Goal: Task Accomplishment & Management: Use online tool/utility

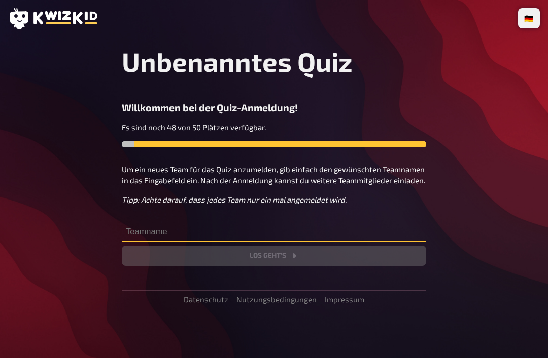
click at [184, 223] on input "text" at bounding box center [274, 232] width 304 height 20
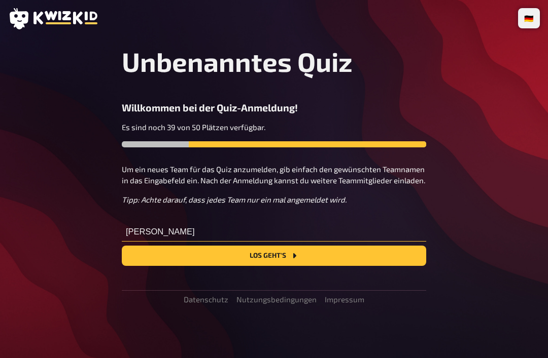
click at [322, 240] on input "[PERSON_NAME]" at bounding box center [274, 232] width 304 height 20
type input "[PERSON_NAME]"
click at [330, 258] on button "Los geht's" at bounding box center [274, 256] width 304 height 20
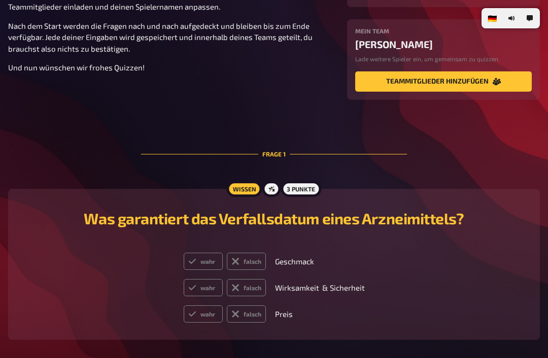
scroll to position [149, 0]
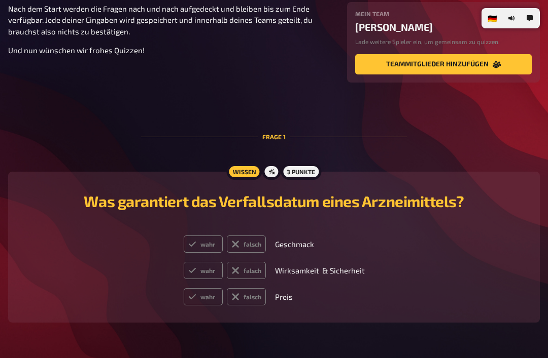
click at [204, 275] on label "wahr" at bounding box center [203, 270] width 39 height 17
click at [184, 262] on input "wahr" at bounding box center [183, 262] width 1 height 1
radio input "true"
click at [256, 243] on label "falsch" at bounding box center [246, 244] width 39 height 17
click at [184, 236] on input "falsch" at bounding box center [183, 235] width 1 height 1
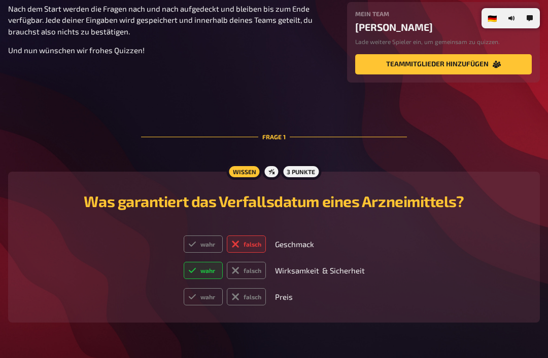
radio input "true"
click at [247, 302] on label "falsch" at bounding box center [246, 296] width 39 height 17
click at [184, 288] on input "falsch" at bounding box center [183, 288] width 1 height 1
radio input "true"
click at [269, 170] on div at bounding box center [271, 172] width 18 height 16
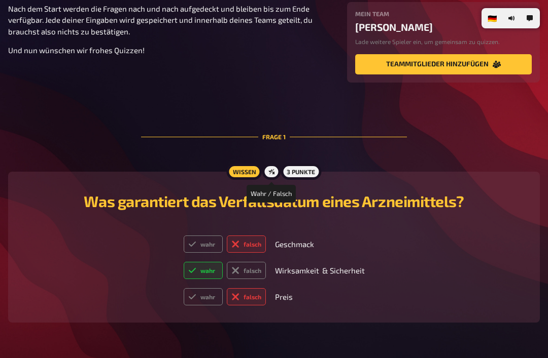
click at [301, 174] on div "3 Punkte" at bounding box center [300, 172] width 41 height 16
click at [315, 166] on div "Frage 1" at bounding box center [274, 137] width 266 height 58
click at [305, 169] on div "3 Punkte" at bounding box center [300, 172] width 41 height 16
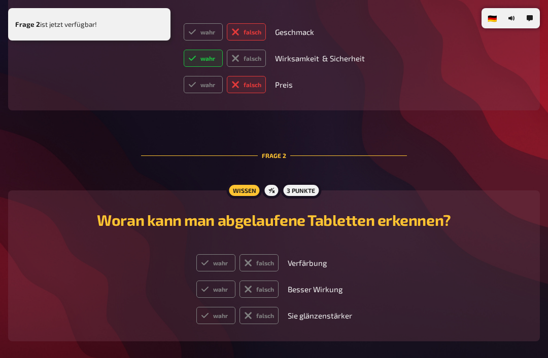
scroll to position [381, 0]
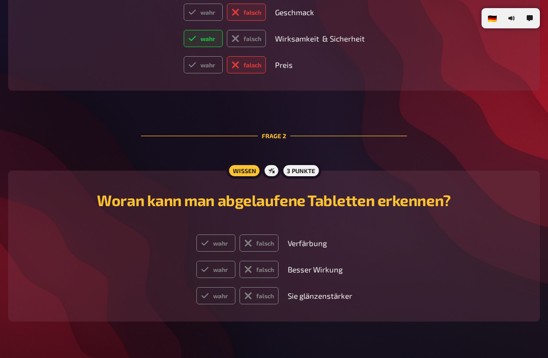
click at [260, 298] on label "falsch" at bounding box center [258, 295] width 39 height 17
click at [196, 287] on input "falsch" at bounding box center [196, 287] width 1 height 1
radio input "true"
click at [215, 247] on label "wahr" at bounding box center [215, 243] width 39 height 17
click at [196, 235] on input "wahr" at bounding box center [196, 234] width 1 height 1
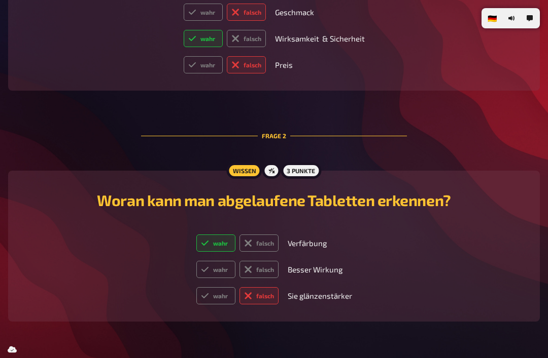
radio input "true"
click at [261, 274] on label "falsch" at bounding box center [258, 269] width 39 height 17
click at [196, 261] on input "falsch" at bounding box center [196, 261] width 1 height 1
radio input "true"
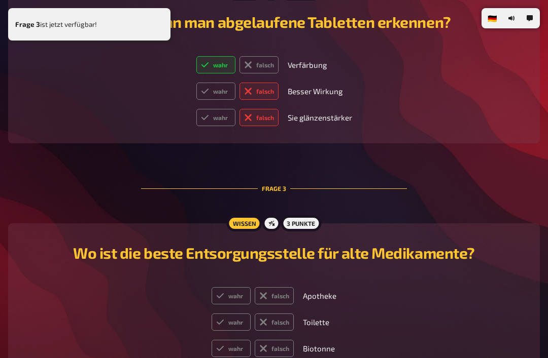
scroll to position [613, 0]
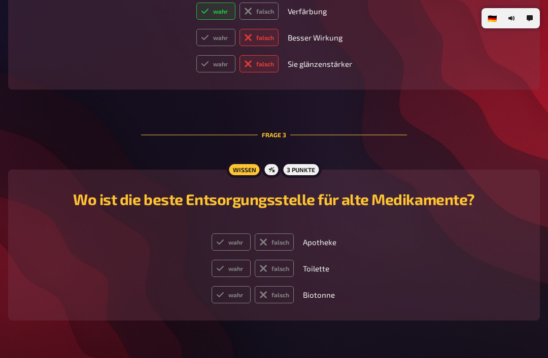
click at [275, 304] on label "falsch" at bounding box center [274, 294] width 39 height 17
click at [211, 286] on input "falsch" at bounding box center [211, 286] width 1 height 1
radio input "true"
click at [237, 234] on table "wahr falsch Apotheke wahr falsch Toilette wahr falsch Biotonne" at bounding box center [273, 269] width 135 height 80
click at [238, 251] on label "wahr" at bounding box center [230, 242] width 39 height 17
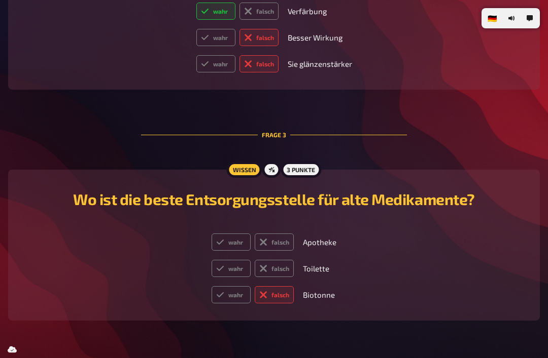
click at [211, 234] on input "wahr" at bounding box center [211, 233] width 1 height 1
radio input "true"
click at [263, 271] on icon at bounding box center [263, 269] width 8 height 8
click at [211, 260] on input "falsch" at bounding box center [211, 260] width 1 height 1
radio input "true"
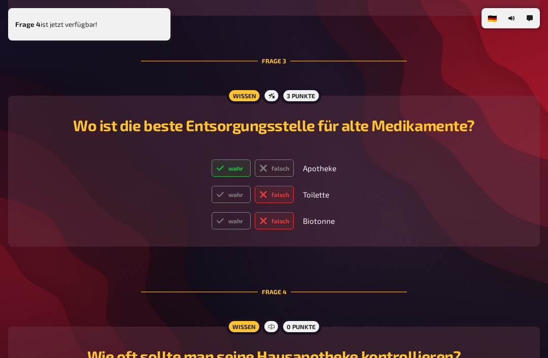
scroll to position [768, 0]
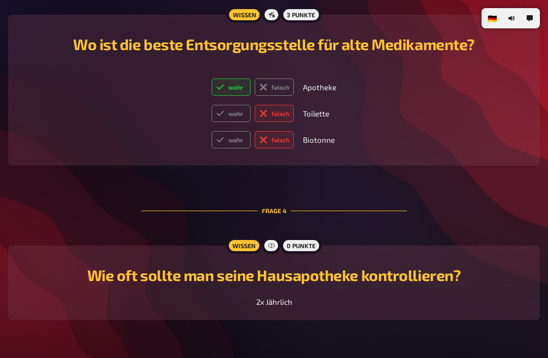
click at [268, 308] on p "2x Jährlich" at bounding box center [274, 303] width 36 height 12
click at [269, 314] on div "Wissen 0 Punkte Wie oft sollte man seine Hausapotheke kontrollieren? 2x Jährlich" at bounding box center [273, 283] width 531 height 75
click at [272, 307] on span "2x Jährlich" at bounding box center [274, 302] width 36 height 9
click at [271, 307] on span "2x Jährlich" at bounding box center [274, 302] width 36 height 9
click at [268, 307] on span "2x Jährlich" at bounding box center [274, 302] width 36 height 9
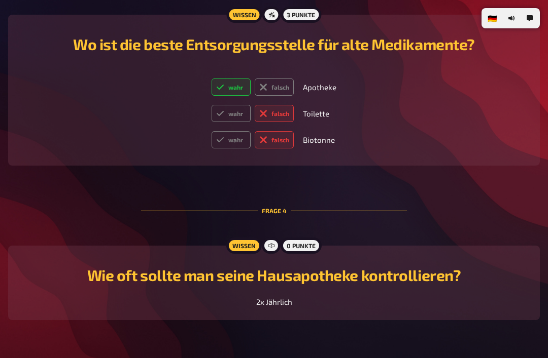
click at [270, 306] on span "2x Jährlich" at bounding box center [274, 302] width 36 height 9
click at [309, 291] on div "Wie oft sollte man seine Hausapotheke kontrollieren? 2x Jährlich" at bounding box center [273, 283] width 507 height 50
click at [332, 292] on div "Wie oft sollte man seine Hausapotheke kontrollieren? 2x Jährlich" at bounding box center [273, 283] width 507 height 50
click at [433, 284] on h2 "Wie oft sollte man seine Hausapotheke kontrollieren?" at bounding box center [273, 275] width 507 height 18
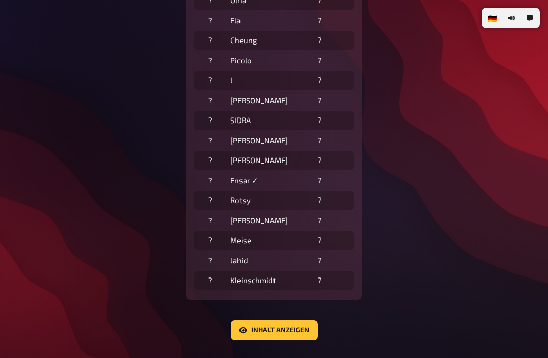
scroll to position [351, 0]
click at [281, 327] on button "Inhalt anzeigen" at bounding box center [274, 330] width 87 height 20
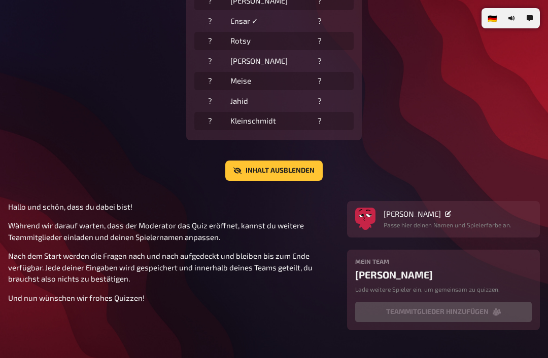
click at [292, 166] on button "Inhalt ausblenden" at bounding box center [273, 171] width 97 height 20
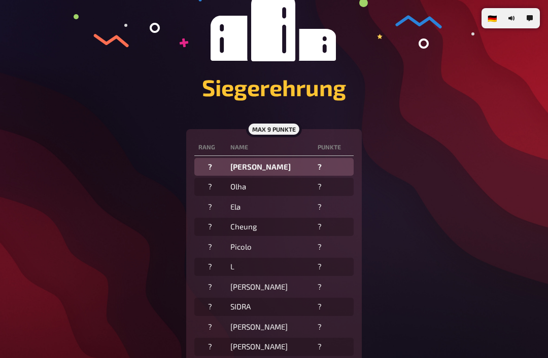
scroll to position [141, 0]
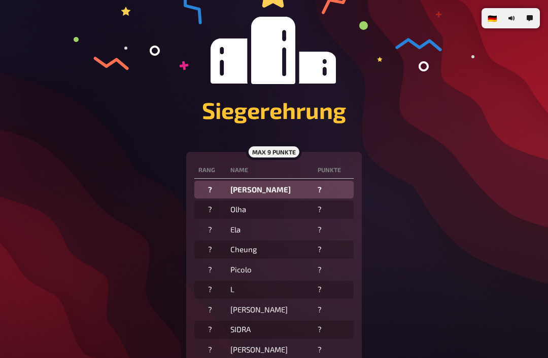
click at [279, 143] on div "Siegerehrung" at bounding box center [273, 56] width 531 height 191
click at [278, 143] on div "Siegerehrung" at bounding box center [273, 56] width 531 height 191
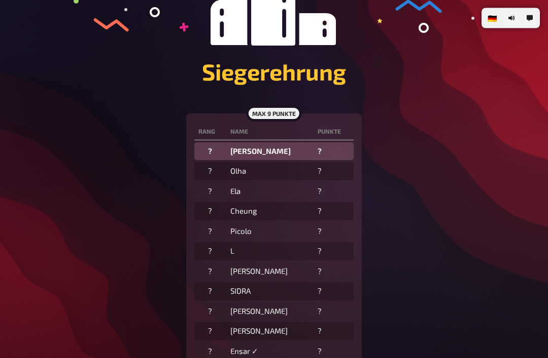
scroll to position [179, 0]
